Goal: Transaction & Acquisition: Obtain resource

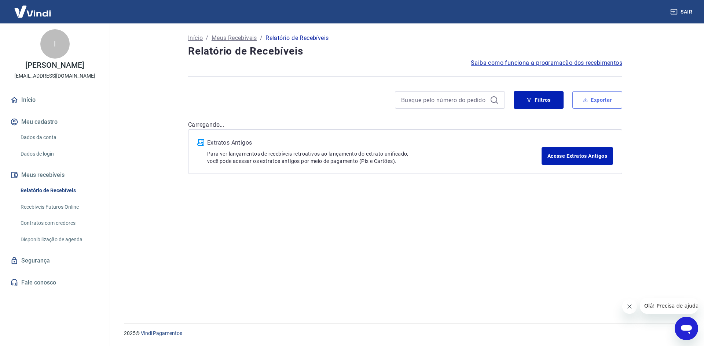
click at [595, 107] on button "Exportar" at bounding box center [597, 100] width 50 height 18
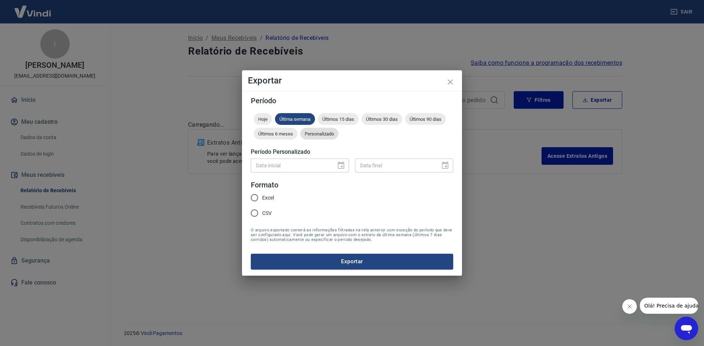
click at [317, 137] on div "Personalizado" at bounding box center [319, 134] width 38 height 12
click at [301, 159] on div "Data inicial Data inicial Data final Data final" at bounding box center [352, 165] width 202 height 18
type input "DD/MM/YYYY"
click at [327, 166] on input "DD/MM/YYYY" at bounding box center [291, 166] width 80 height 14
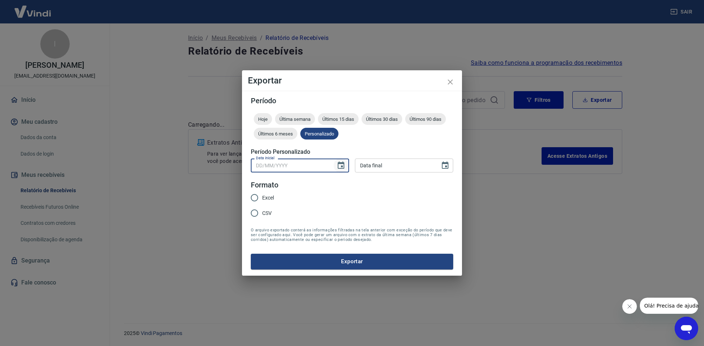
click at [345, 166] on icon "Choose date" at bounding box center [341, 165] width 9 height 9
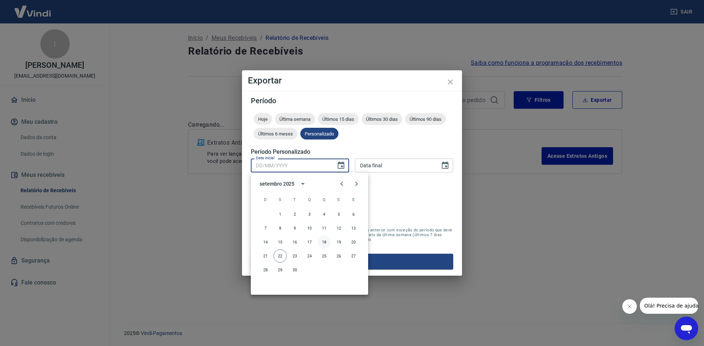
click at [323, 245] on button "18" at bounding box center [323, 242] width 13 height 13
type input "[DATE]"
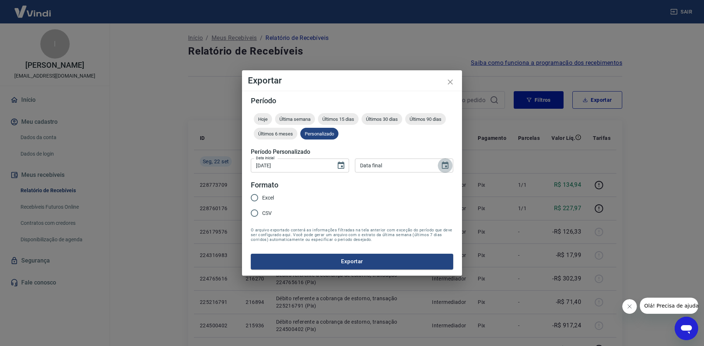
click at [448, 164] on icon "Choose date" at bounding box center [445, 165] width 7 height 7
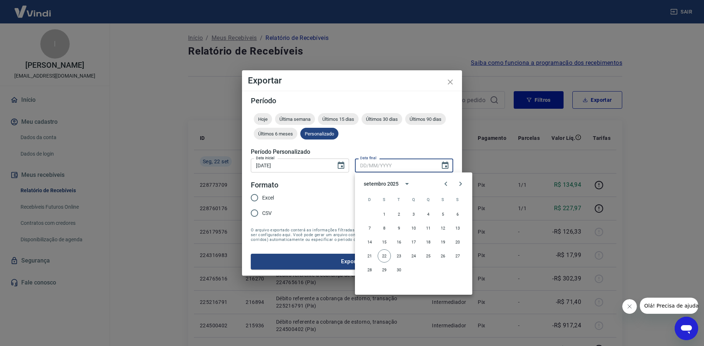
click at [382, 263] on div "1 2 3 4 5 6 7 8 9 10 11 12 13 14 15 16 17 18 19 20 21 22 23 24 25 26 27 28 29 30" at bounding box center [413, 242] width 117 height 70
click at [383, 261] on button "22" at bounding box center [384, 256] width 13 height 13
type input "[DATE]"
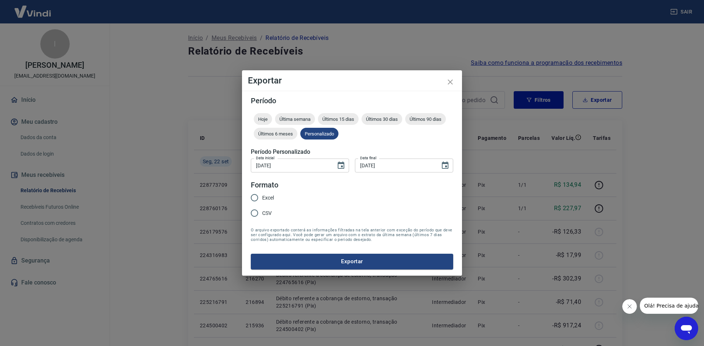
click at [270, 197] on span "Excel" at bounding box center [268, 198] width 12 height 8
click at [262, 197] on input "Excel" at bounding box center [254, 197] width 15 height 15
radio input "true"
click at [320, 262] on button "Exportar" at bounding box center [352, 261] width 202 height 15
